Goal: Transaction & Acquisition: Purchase product/service

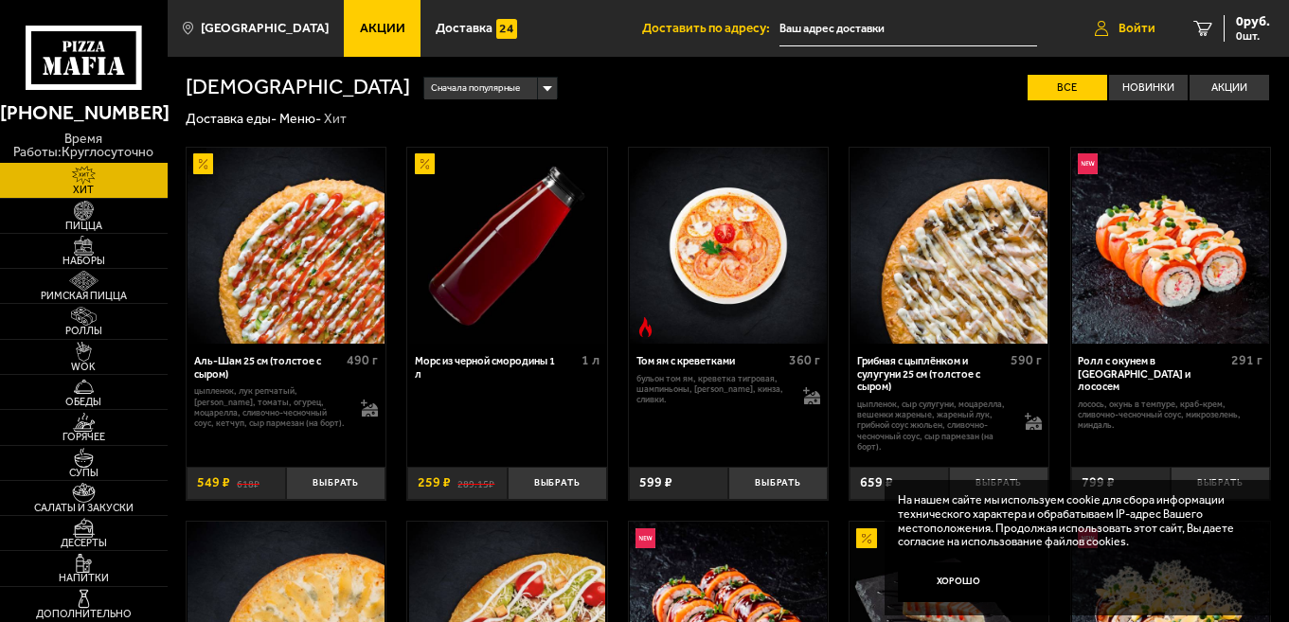
click at [1136, 24] on span "Войти" at bounding box center [1137, 28] width 37 height 13
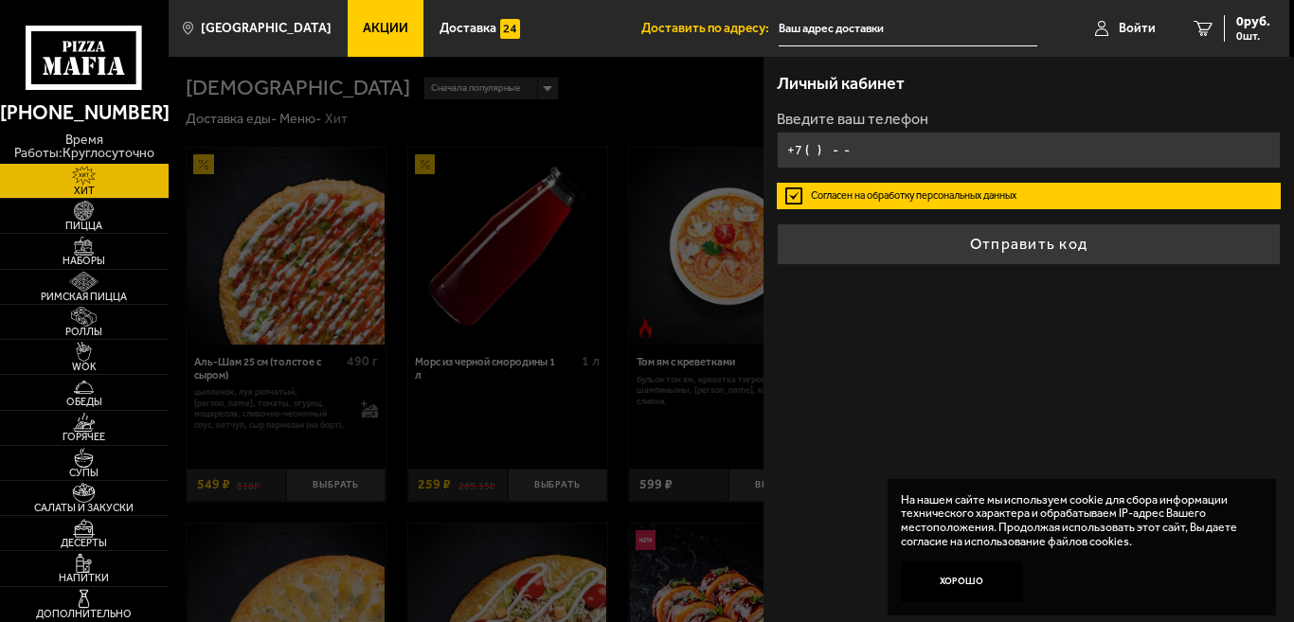
click at [826, 149] on input "+7 ( ) - -" at bounding box center [1029, 150] width 504 height 37
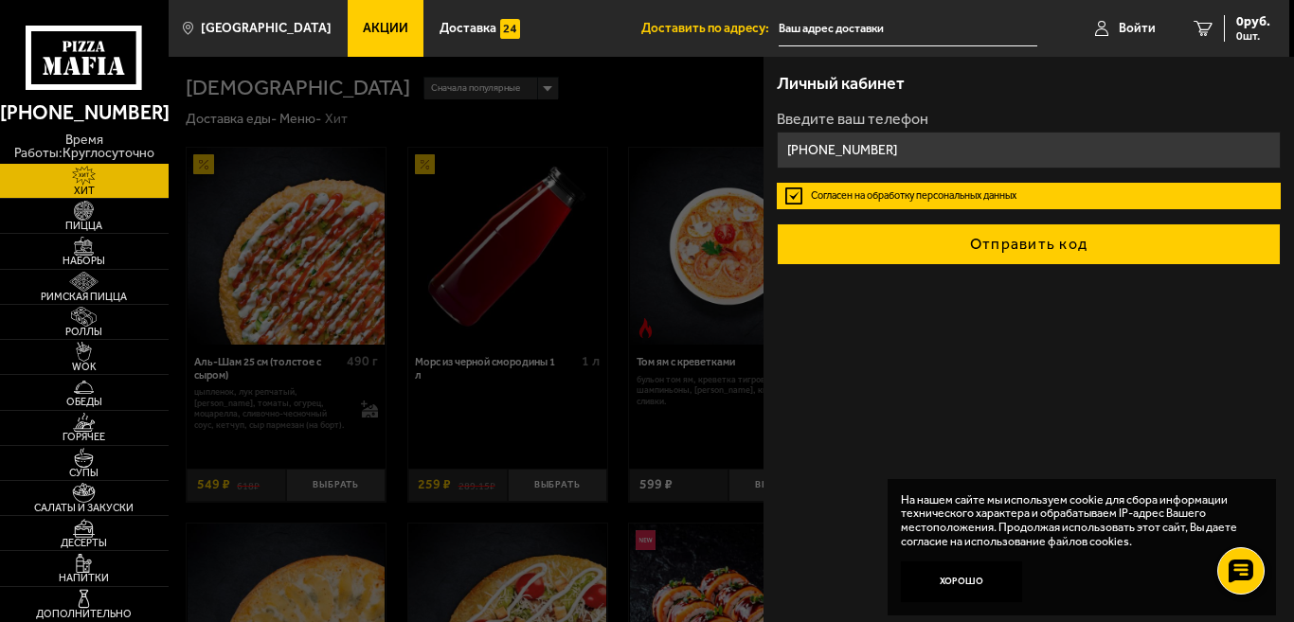
type input "[PHONE_NUMBER]"
click at [1011, 243] on button "Отправить код" at bounding box center [1029, 245] width 504 height 42
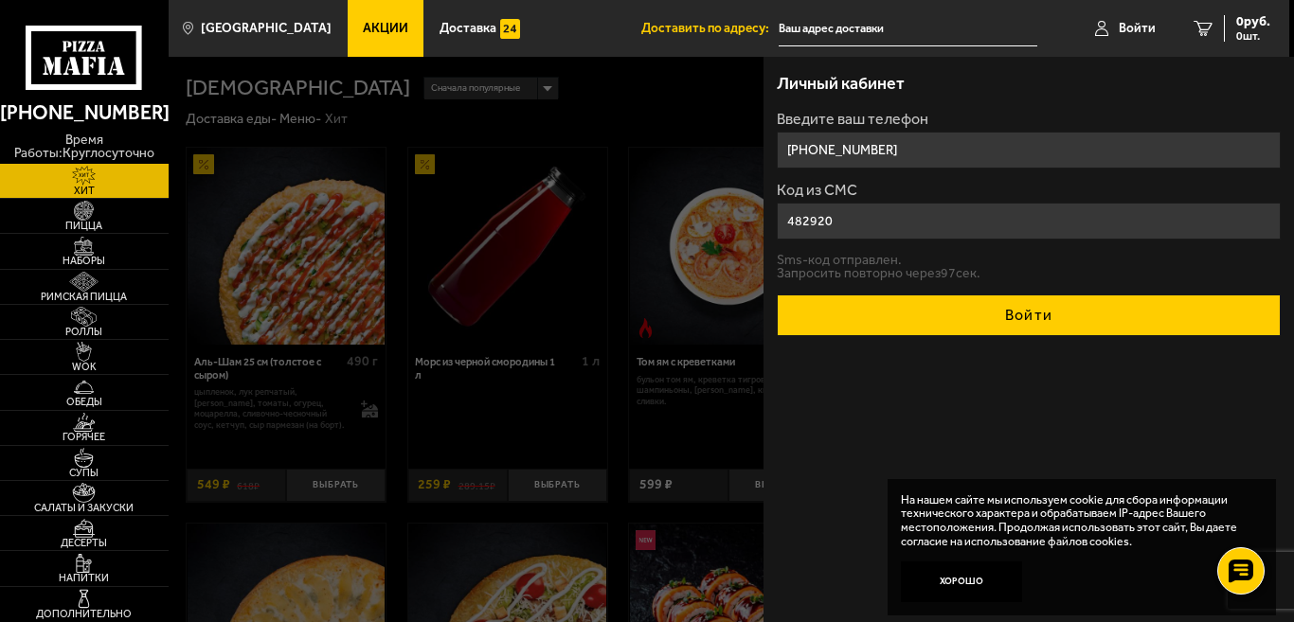
type input "482920"
click at [1013, 311] on button "Войти" at bounding box center [1029, 316] width 504 height 42
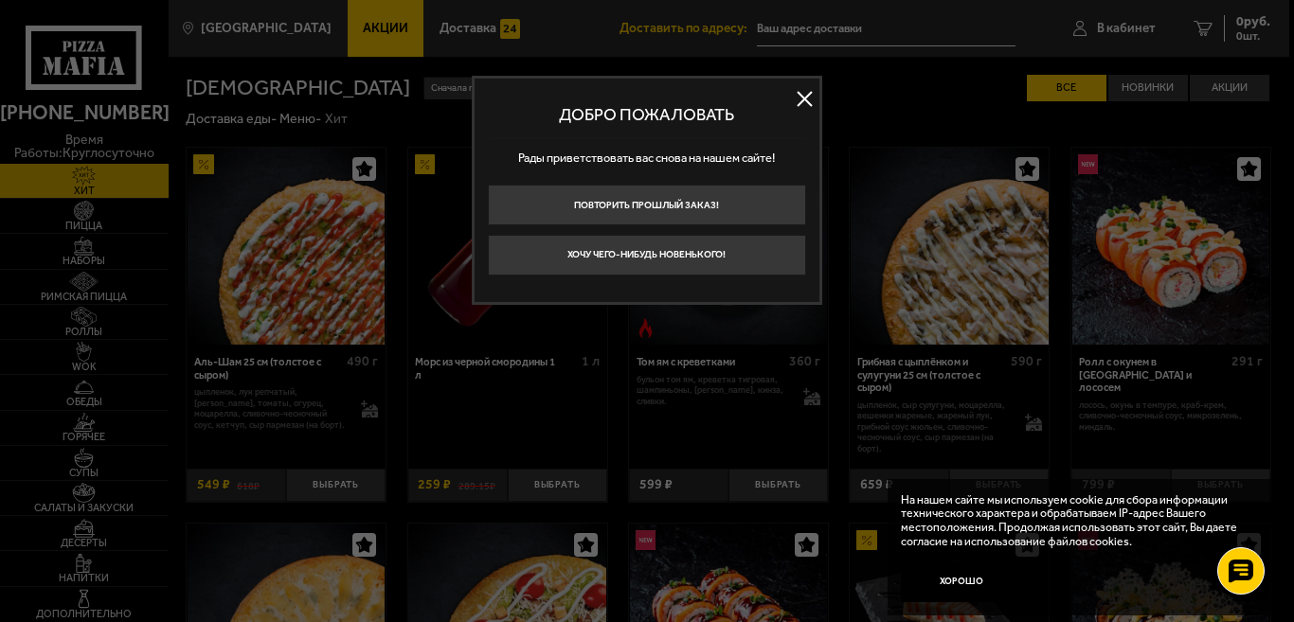
click at [800, 97] on button at bounding box center [805, 99] width 28 height 28
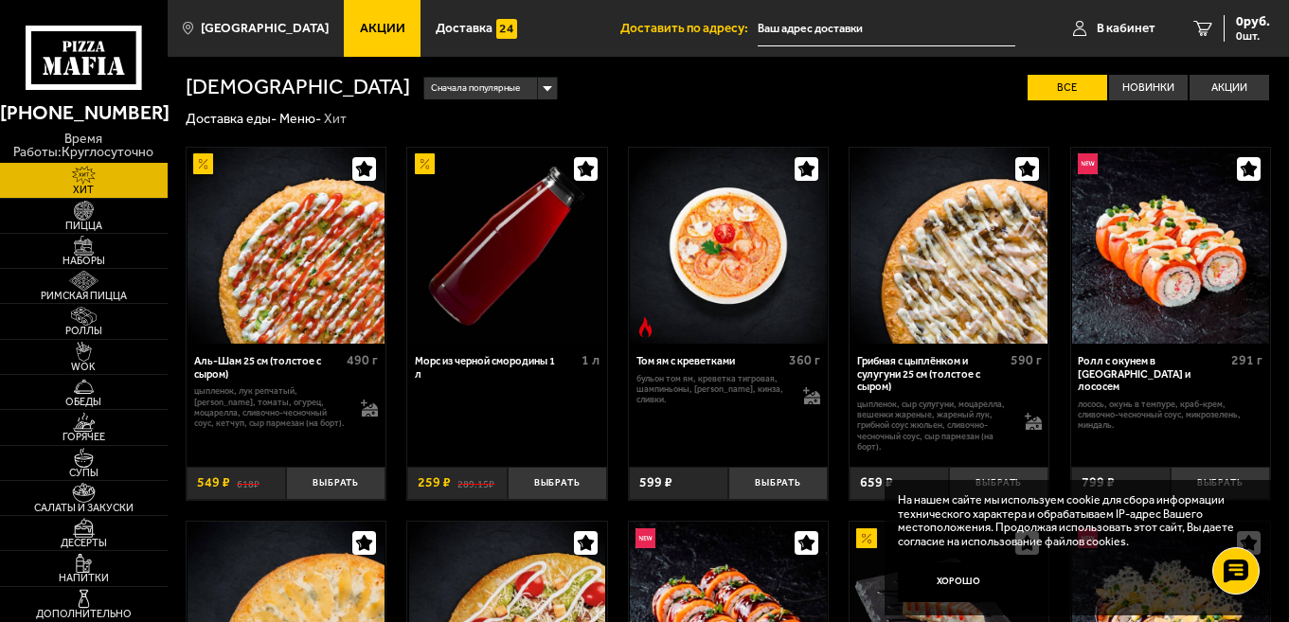
click at [854, 26] on input "text" at bounding box center [887, 28] width 258 height 35
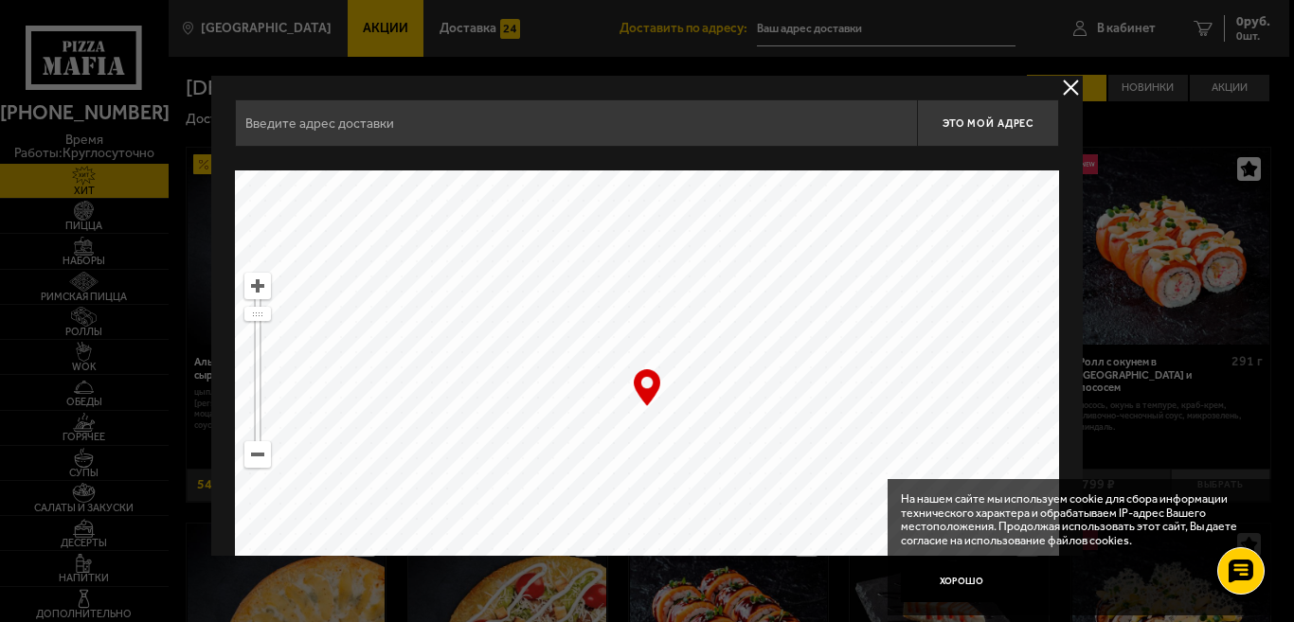
drag, startPoint x: 817, startPoint y: 317, endPoint x: 715, endPoint y: 375, distance: 116.7
click at [481, 475] on ymaps at bounding box center [647, 408] width 824 height 474
drag, startPoint x: 881, startPoint y: 254, endPoint x: 746, endPoint y: 482, distance: 265.0
click at [746, 482] on ymaps at bounding box center [647, 408] width 824 height 474
drag, startPoint x: 886, startPoint y: 310, endPoint x: 692, endPoint y: 445, distance: 236.8
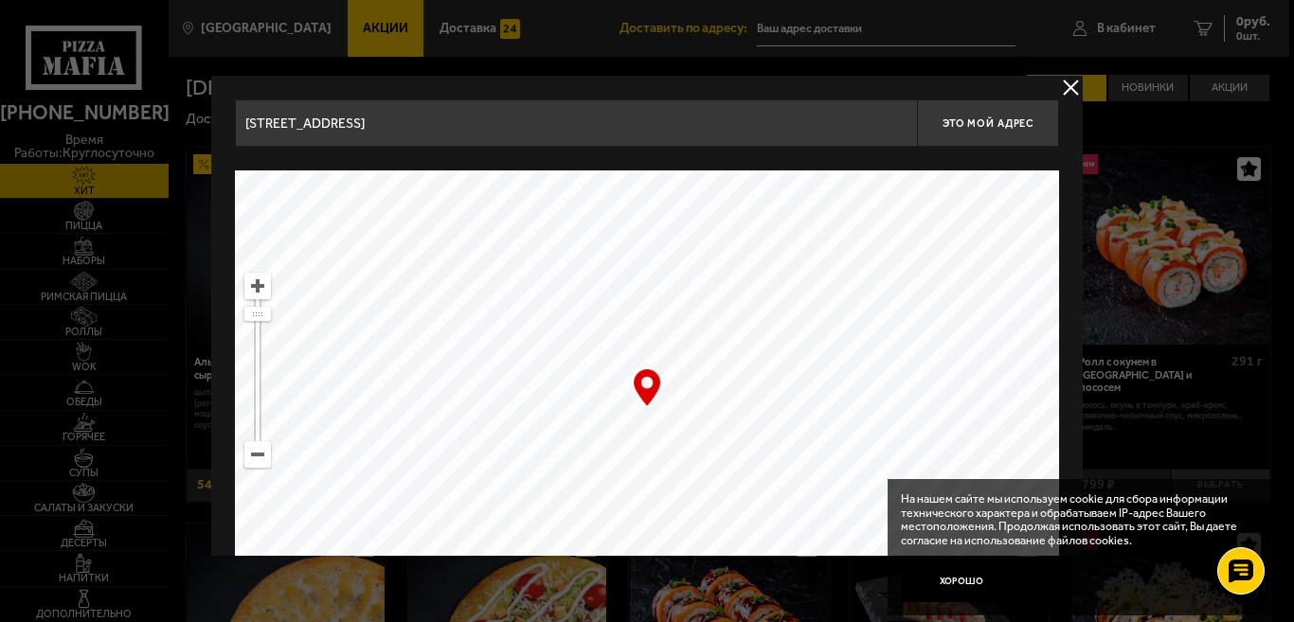
click at [685, 452] on ymaps at bounding box center [647, 408] width 824 height 474
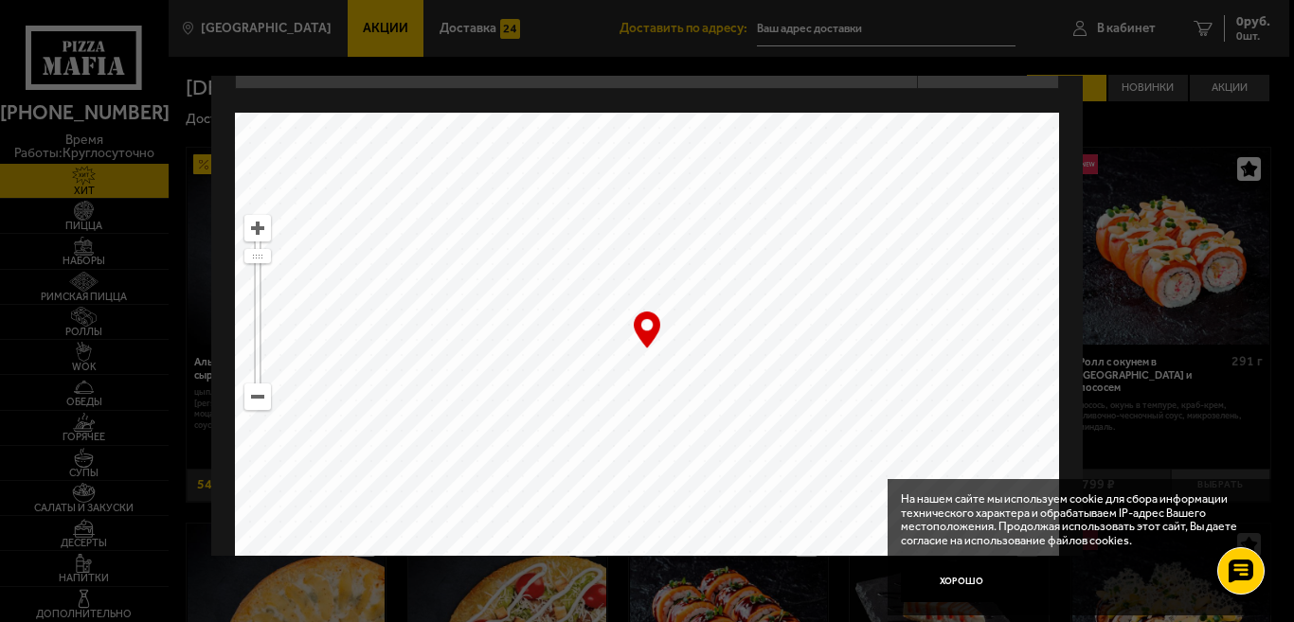
scroll to position [112, 0]
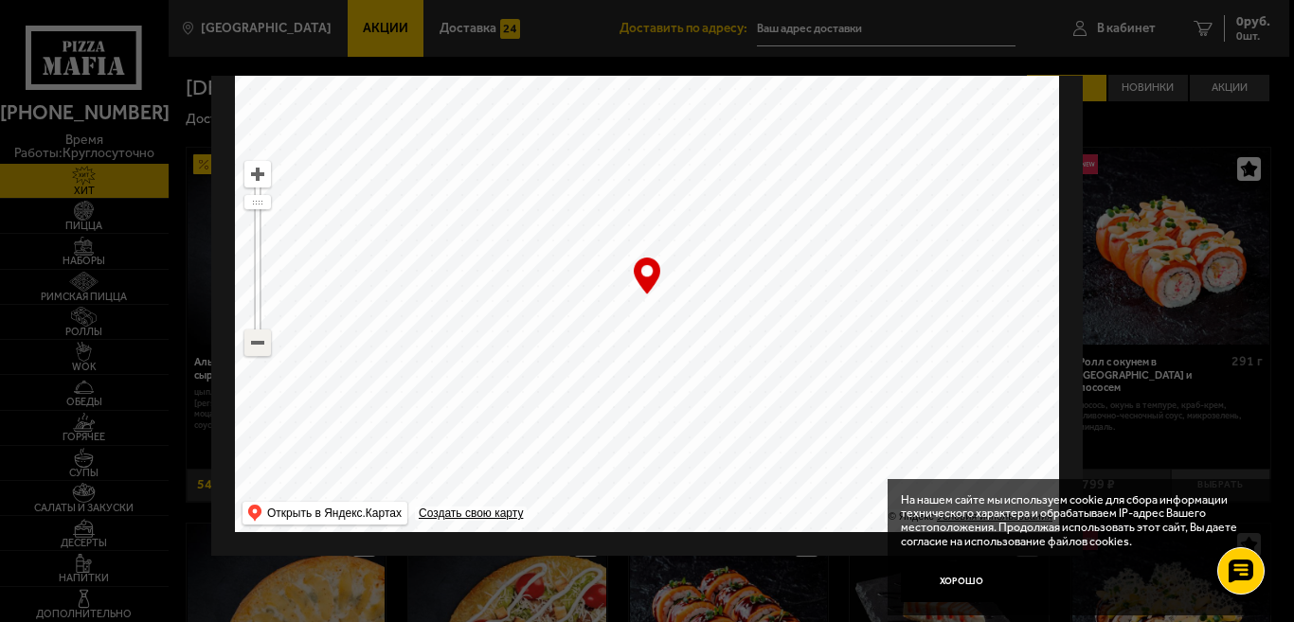
click at [261, 344] on ymaps at bounding box center [257, 343] width 25 height 25
drag, startPoint x: 612, startPoint y: 225, endPoint x: 635, endPoint y: 434, distance: 210.6
click at [635, 434] on ymaps at bounding box center [647, 296] width 824 height 474
drag, startPoint x: 823, startPoint y: 227, endPoint x: 664, endPoint y: 441, distance: 266.0
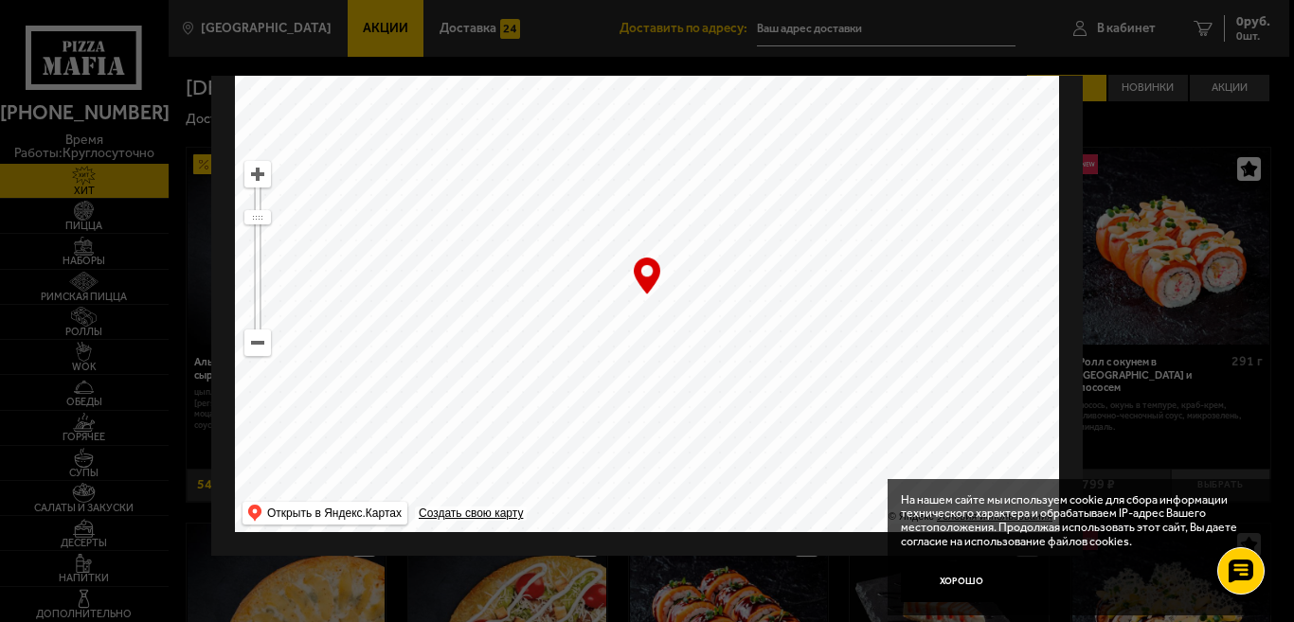
click at [635, 482] on ymaps at bounding box center [647, 296] width 824 height 474
drag, startPoint x: 782, startPoint y: 235, endPoint x: 801, endPoint y: 468, distance: 233.9
click at [801, 468] on ymaps at bounding box center [647, 296] width 824 height 474
drag, startPoint x: 733, startPoint y: 205, endPoint x: 748, endPoint y: 376, distance: 172.1
click at [761, 454] on ymaps at bounding box center [647, 296] width 824 height 474
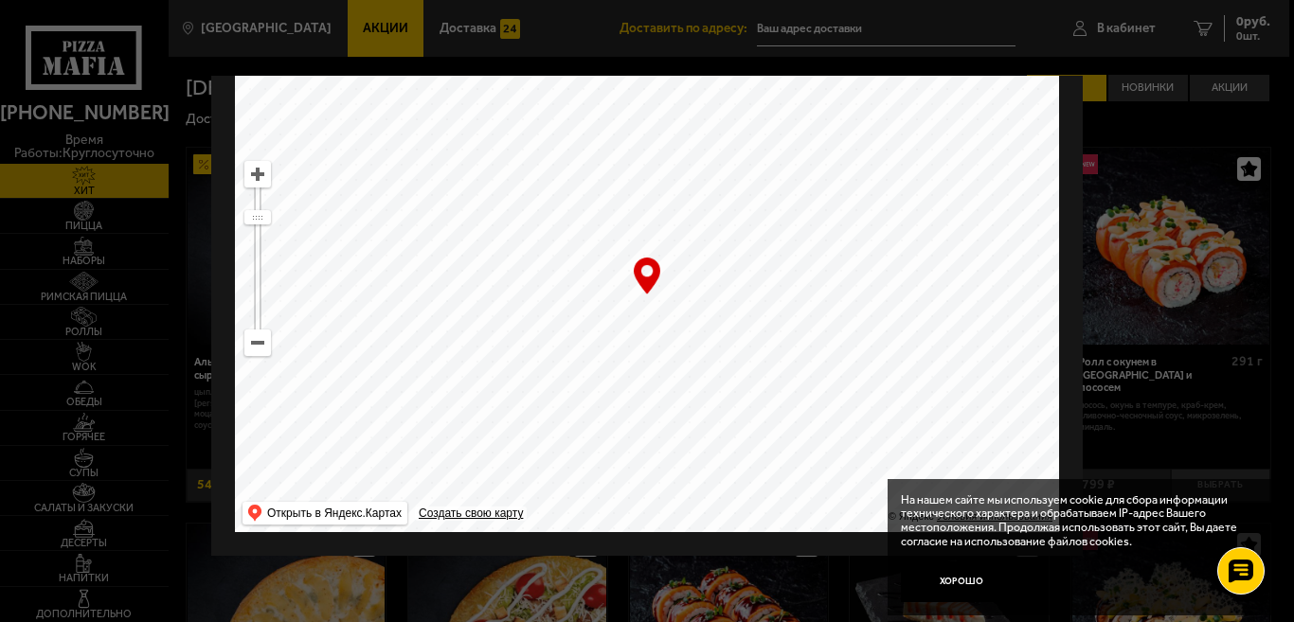
drag, startPoint x: 712, startPoint y: 194, endPoint x: 731, endPoint y: 431, distance: 237.6
click at [732, 433] on ymaps at bounding box center [647, 296] width 824 height 474
drag, startPoint x: 677, startPoint y: 200, endPoint x: 732, endPoint y: 431, distance: 237.6
click at [732, 431] on ymaps at bounding box center [647, 296] width 824 height 474
drag, startPoint x: 670, startPoint y: 162, endPoint x: 701, endPoint y: 369, distance: 209.8
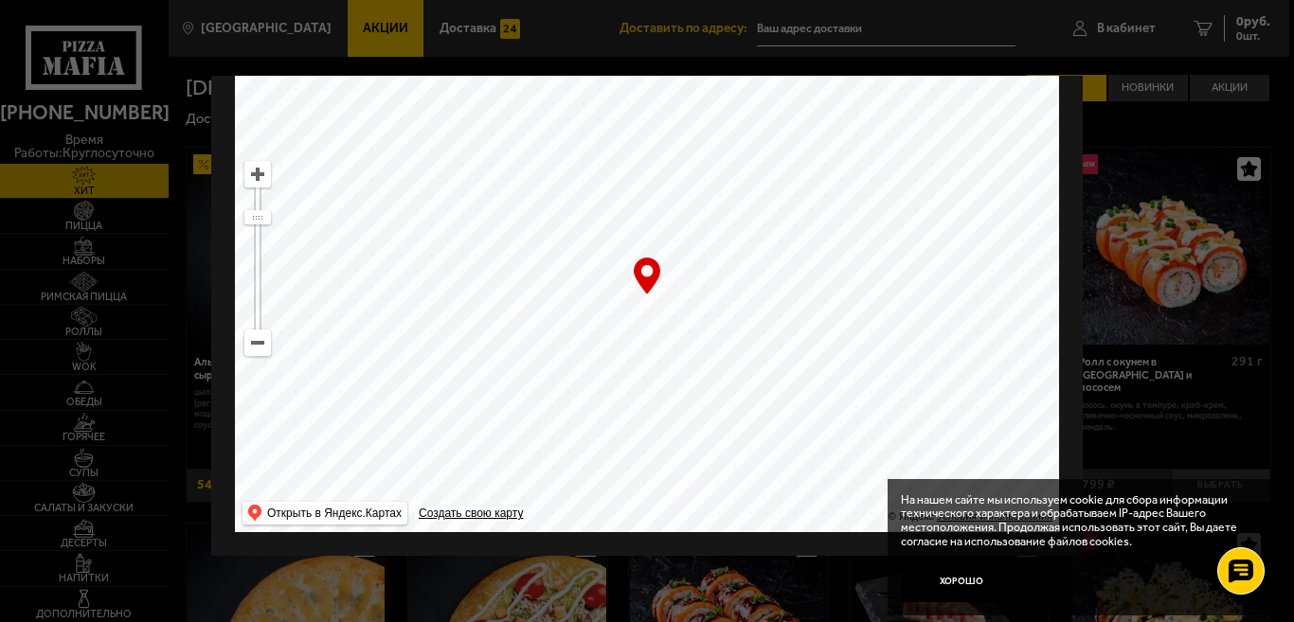
click at [701, 384] on ymaps at bounding box center [647, 296] width 824 height 474
drag, startPoint x: 713, startPoint y: 188, endPoint x: 556, endPoint y: 203, distance: 158.0
click at [556, 203] on ymaps at bounding box center [647, 296] width 824 height 474
drag, startPoint x: 650, startPoint y: 384, endPoint x: 559, endPoint y: 108, distance: 290.3
click at [559, 108] on ymaps at bounding box center [647, 296] width 824 height 474
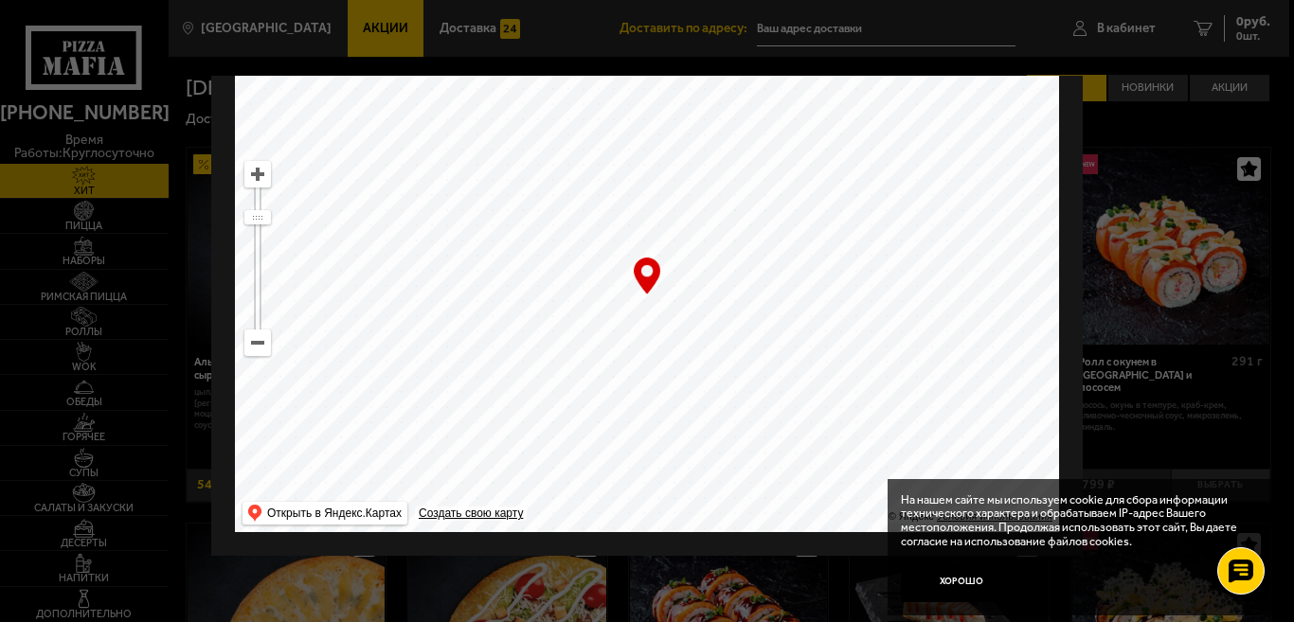
drag, startPoint x: 760, startPoint y: 361, endPoint x: 897, endPoint y: 77, distance: 315.7
click at [897, 77] on ymaps at bounding box center [647, 296] width 824 height 474
drag, startPoint x: 568, startPoint y: 378, endPoint x: 818, endPoint y: 63, distance: 402.0
drag, startPoint x: 639, startPoint y: 369, endPoint x: 786, endPoint y: 324, distance: 153.4
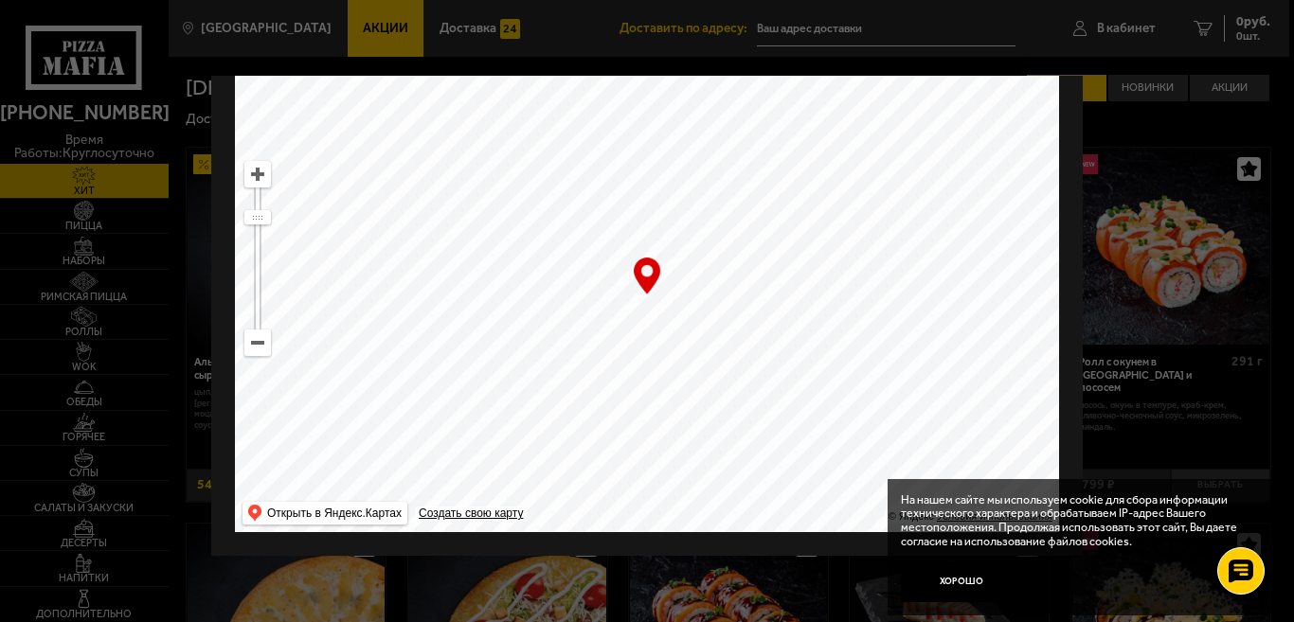
click at [786, 324] on ymaps at bounding box center [647, 296] width 824 height 474
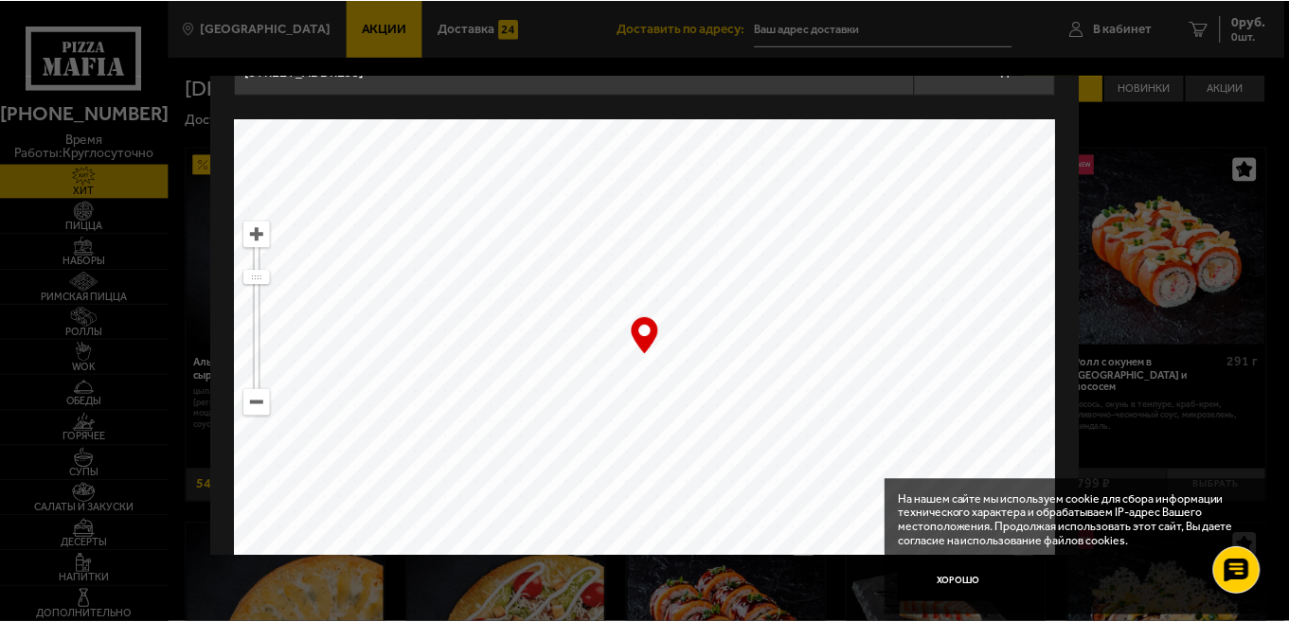
scroll to position [0, 0]
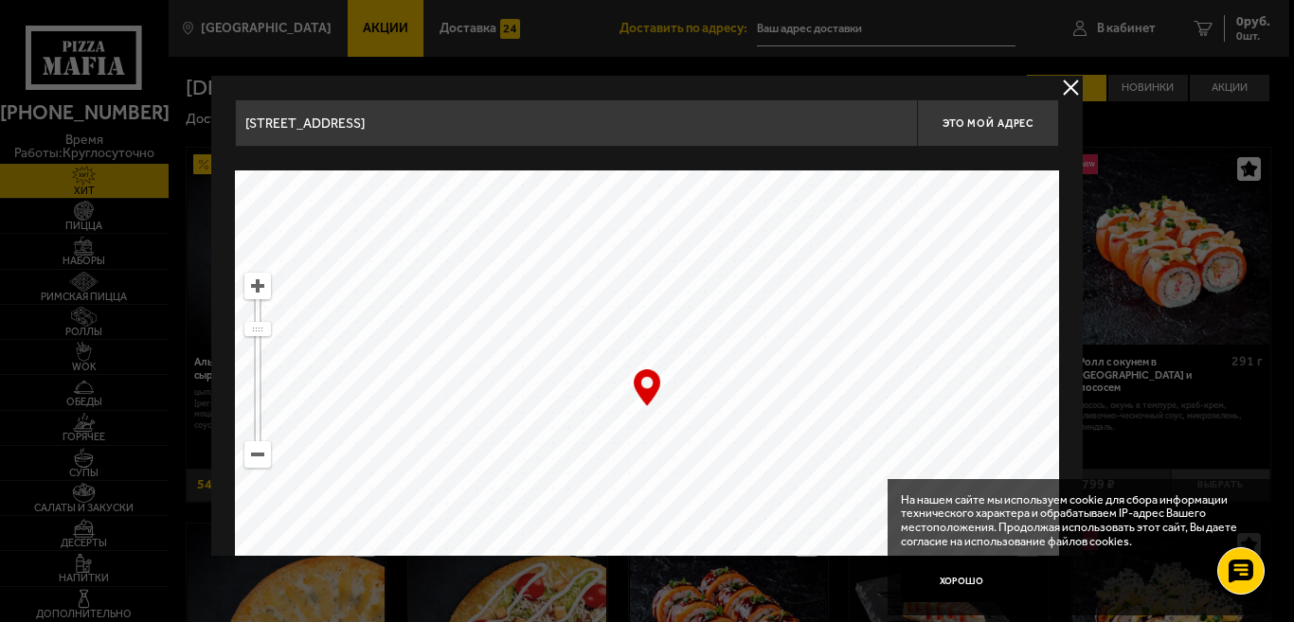
drag, startPoint x: 697, startPoint y: 400, endPoint x: 676, endPoint y: 376, distance: 31.5
click at [676, 376] on ymaps at bounding box center [647, 408] width 824 height 474
click at [253, 284] on ymaps at bounding box center [257, 286] width 25 height 25
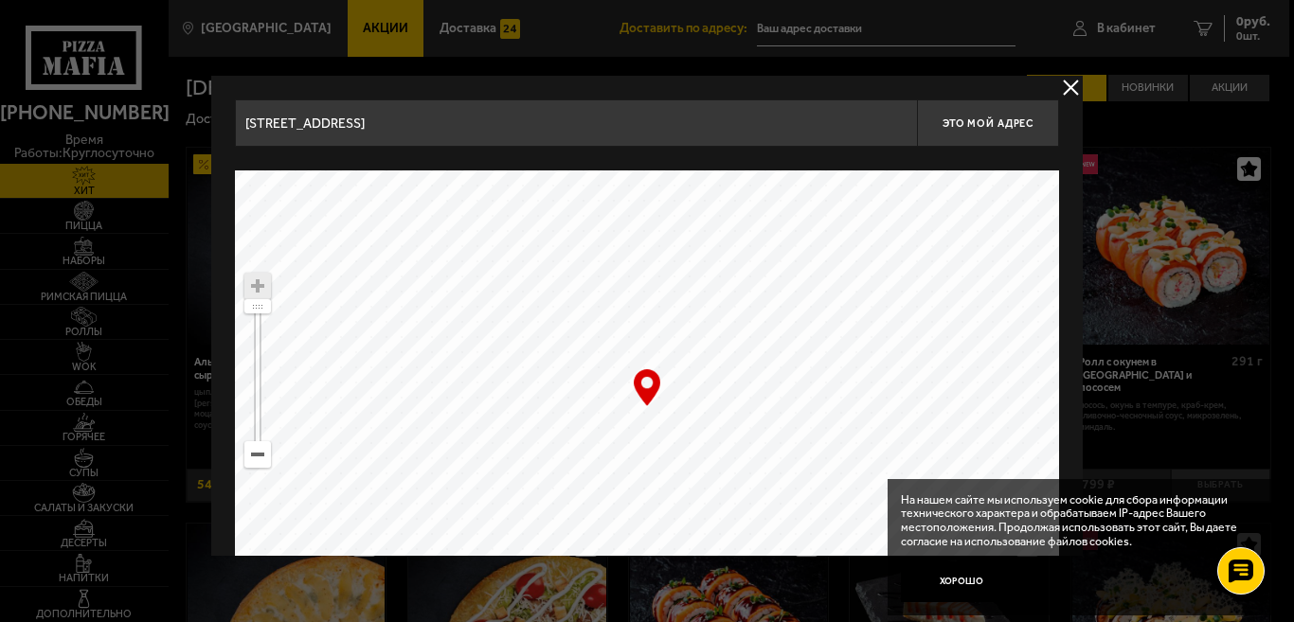
drag, startPoint x: 871, startPoint y: 381, endPoint x: 306, endPoint y: 338, distance: 566.2
click at [306, 338] on ymaps at bounding box center [647, 408] width 824 height 474
drag, startPoint x: 647, startPoint y: 393, endPoint x: 645, endPoint y: 341, distance: 52.1
click at [645, 341] on div "… © Яндекс Условия использования Открыть в Яндекс.Картах Создать свою карту" at bounding box center [647, 408] width 824 height 474
click at [645, 341] on ymaps at bounding box center [647, 408] width 824 height 474
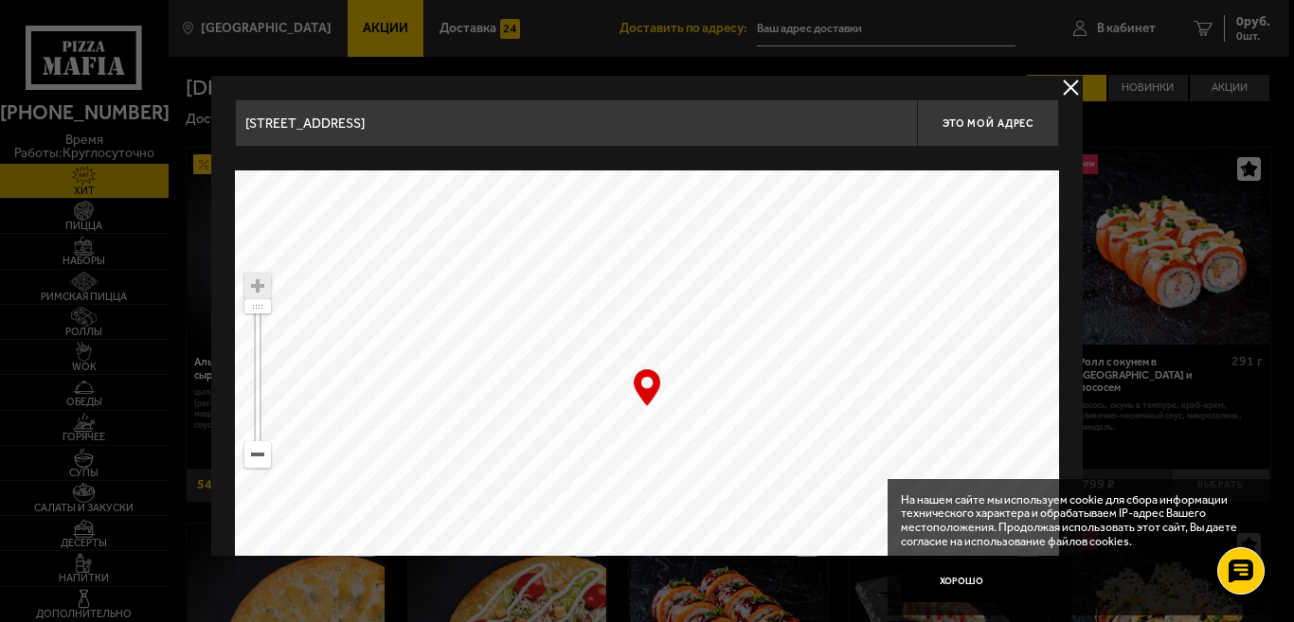
drag, startPoint x: 548, startPoint y: 423, endPoint x: 548, endPoint y: 483, distance: 60.6
click at [548, 483] on ymaps at bounding box center [647, 408] width 824 height 474
type input "[STREET_ADDRESS]"
click at [965, 123] on span "Это мой адрес" at bounding box center [988, 123] width 91 height 12
click at [641, 379] on div "… © Яндекс Условия использования Открыть в Яндекс.Картах Создать свою карту" at bounding box center [647, 408] width 824 height 474
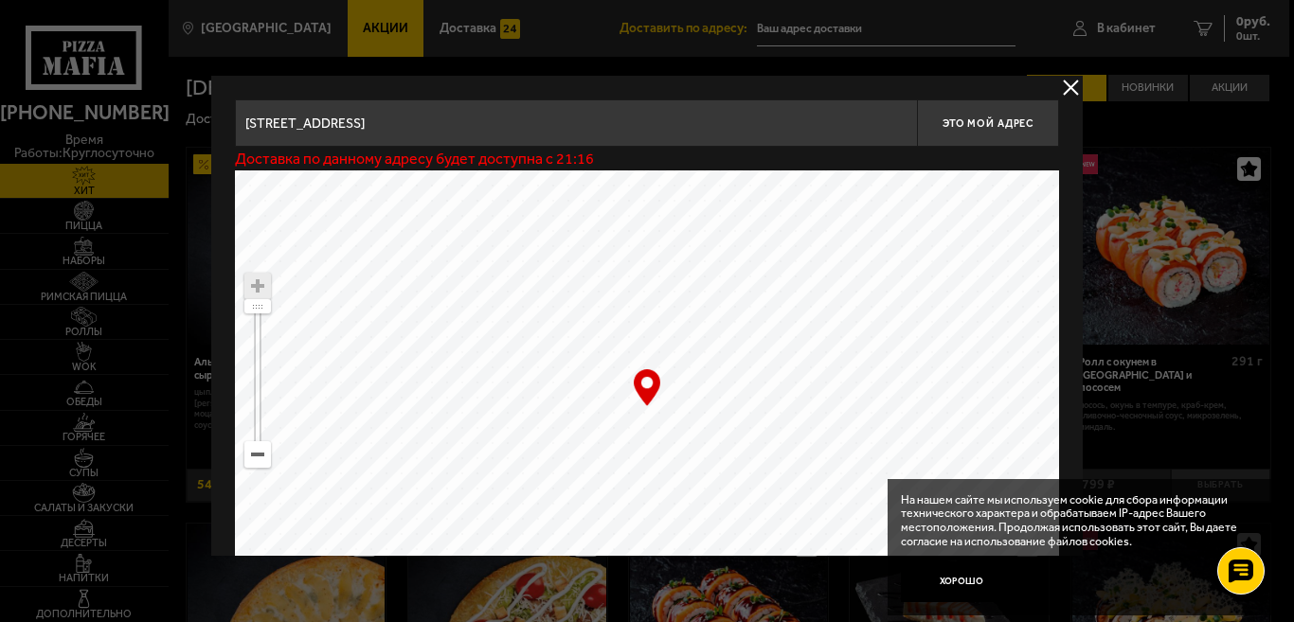
click at [1065, 88] on button "delivery type" at bounding box center [1071, 88] width 24 height 24
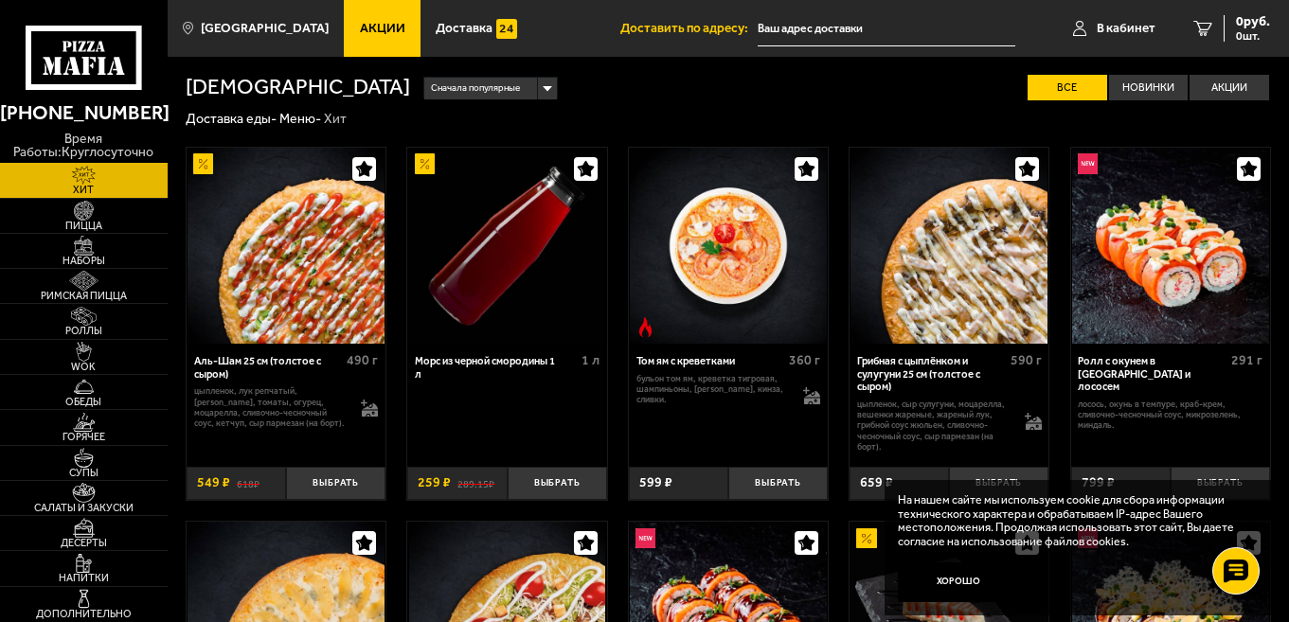
click at [812, 26] on input "text" at bounding box center [887, 28] width 258 height 35
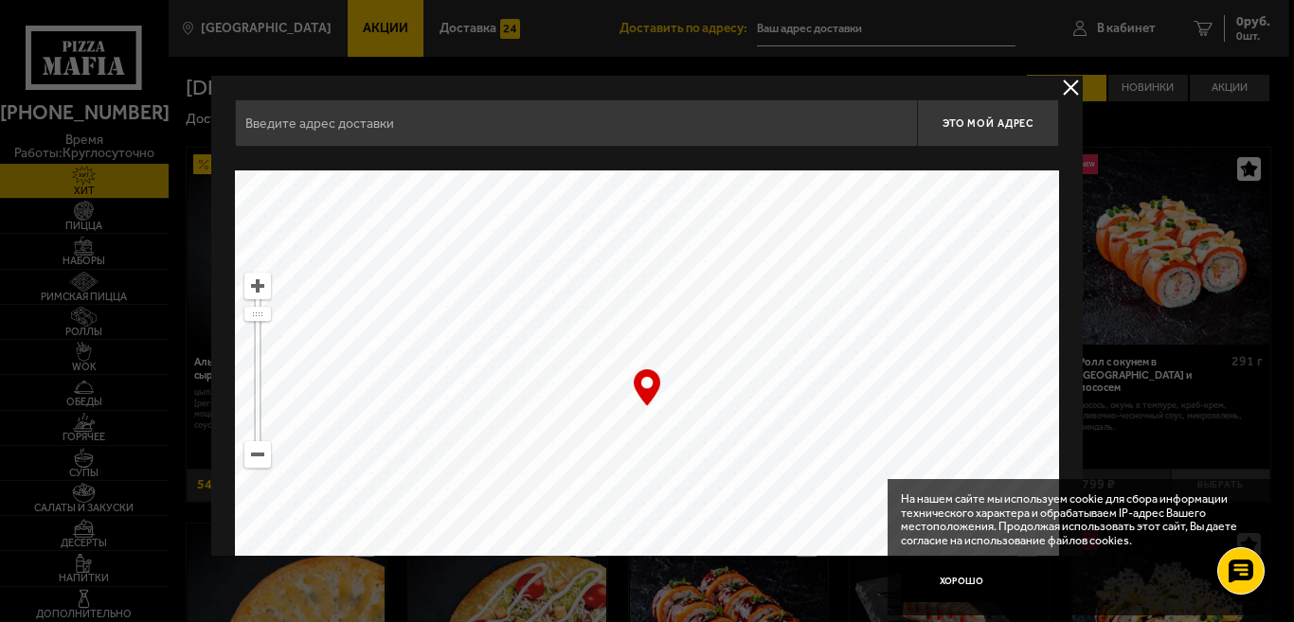
click at [812, 26] on div at bounding box center [647, 311] width 1294 height 622
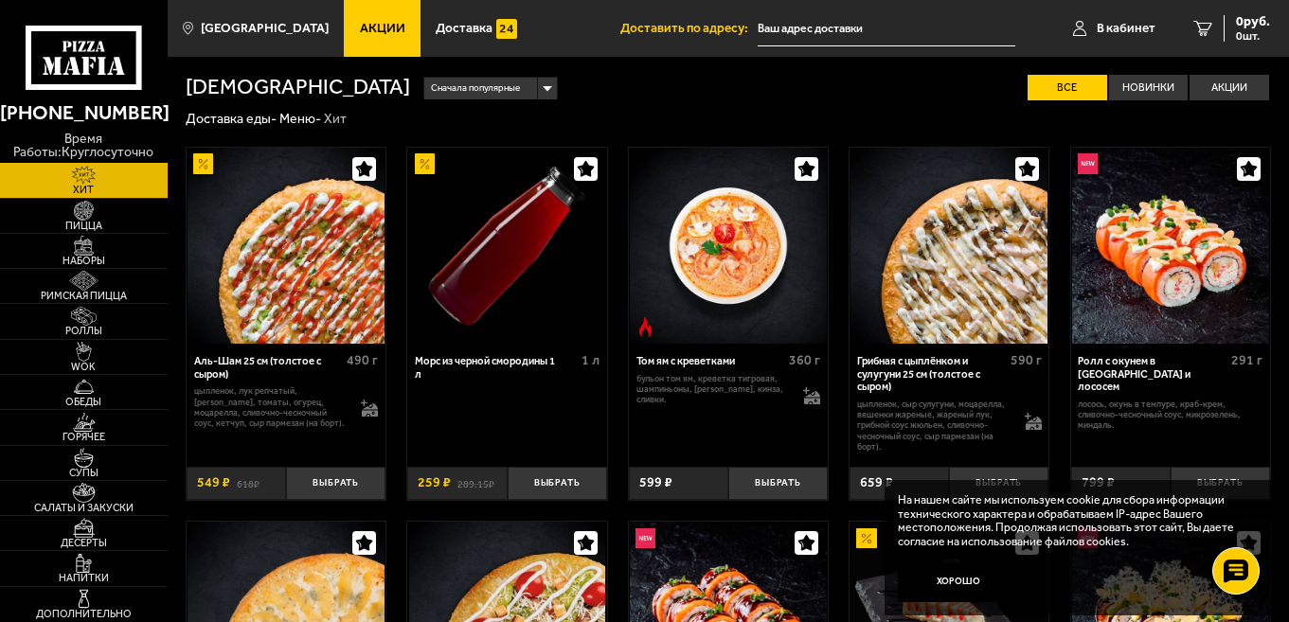
click at [812, 26] on input "text" at bounding box center [887, 28] width 258 height 35
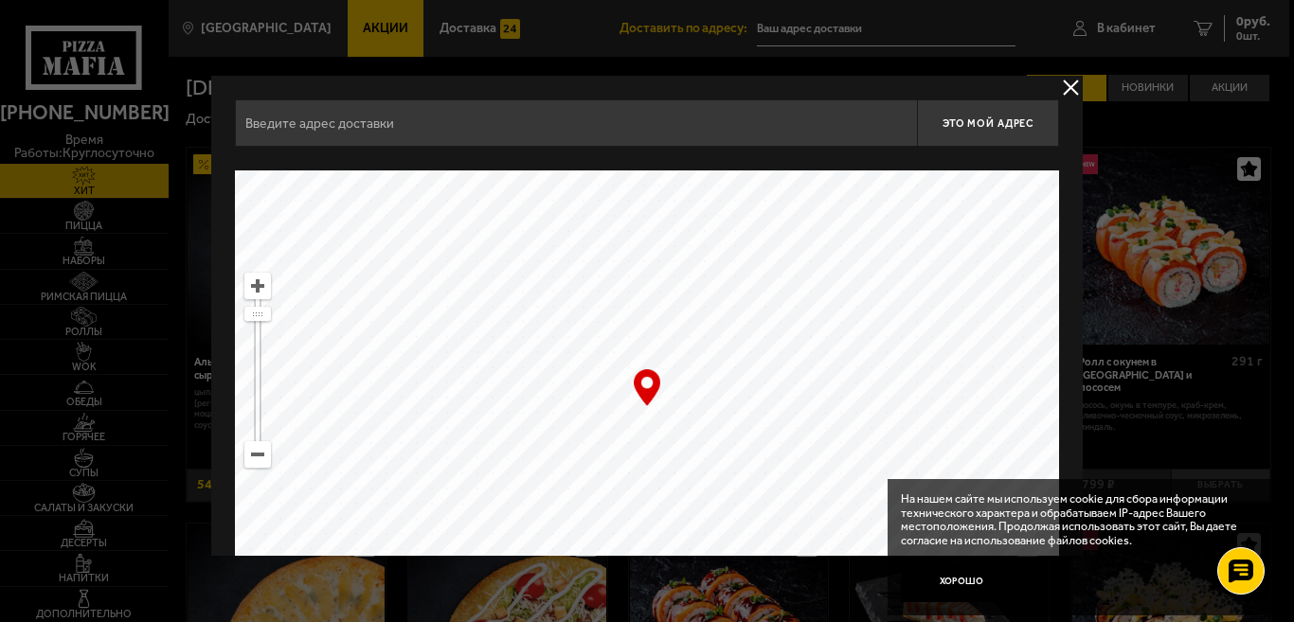
click at [553, 130] on input "text" at bounding box center [576, 122] width 682 height 47
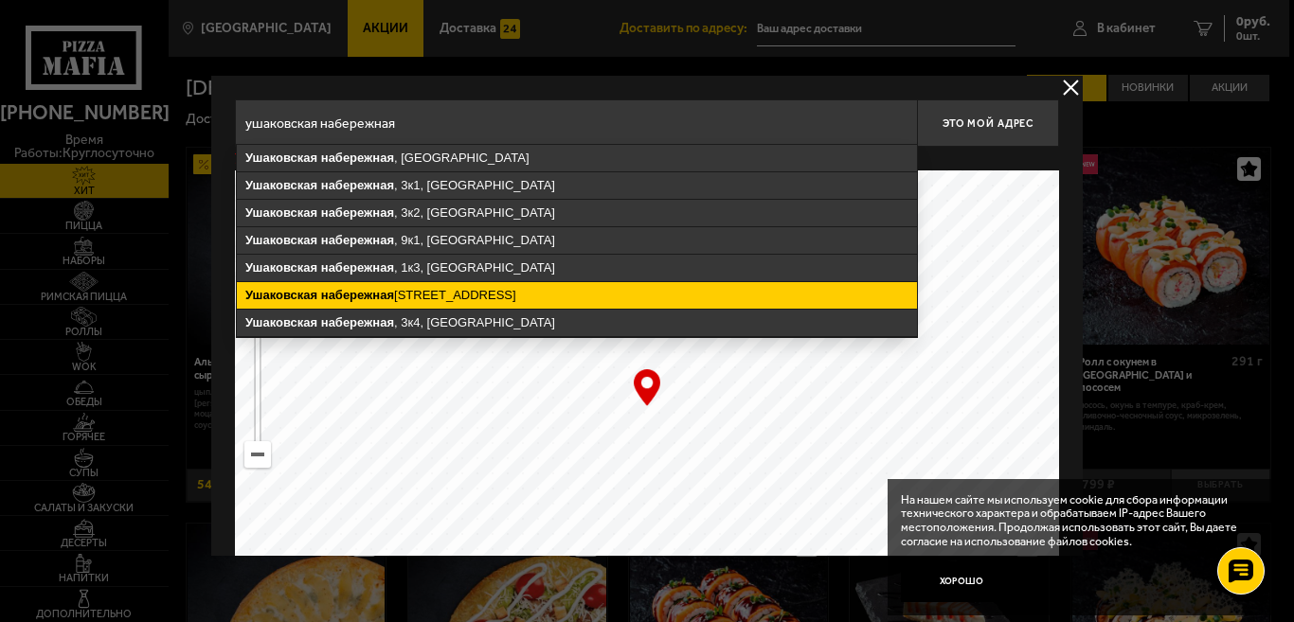
click at [496, 300] on ymaps "Ушаковская [STREET_ADDRESS]" at bounding box center [577, 295] width 680 height 27
type input "[STREET_ADDRESS]"
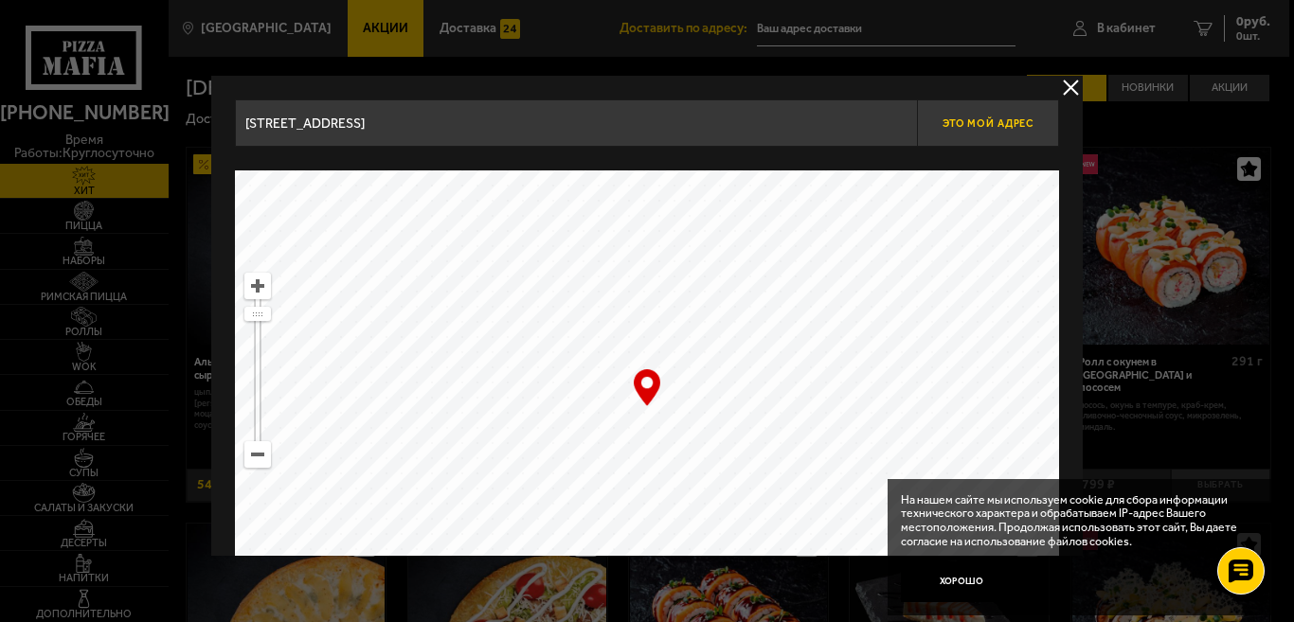
click at [996, 123] on span "Это мой адрес" at bounding box center [988, 123] width 91 height 12
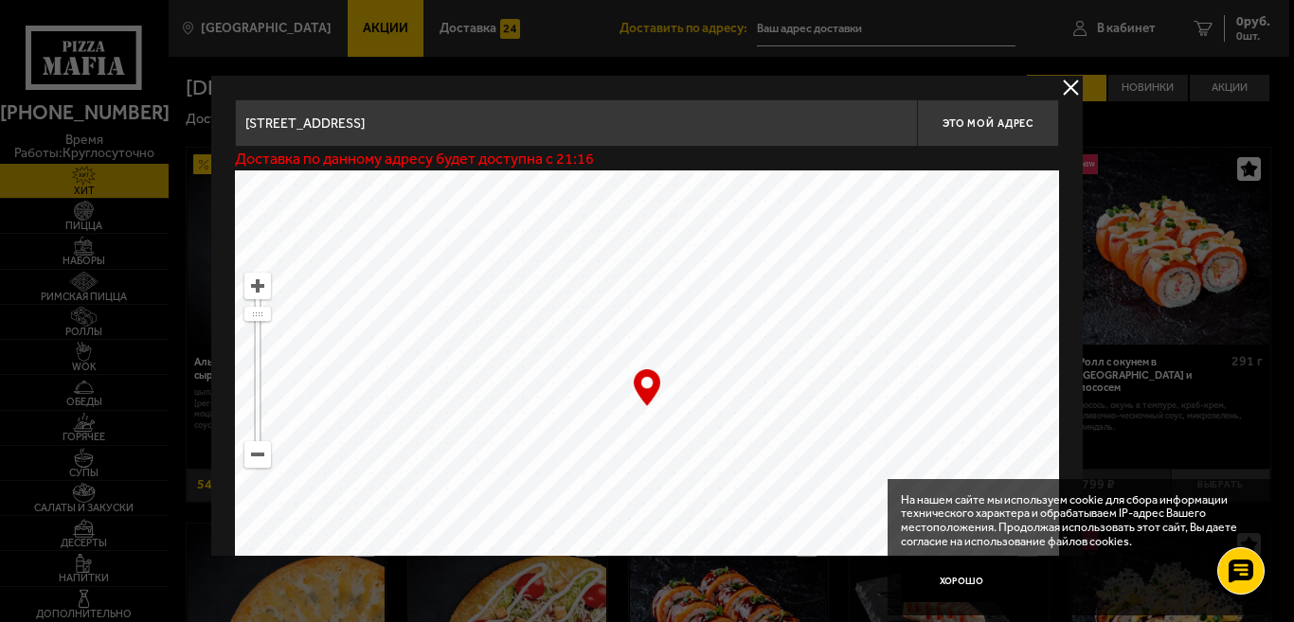
click at [1066, 87] on button "delivery type" at bounding box center [1071, 88] width 24 height 24
